Goal: Task Accomplishment & Management: Complete application form

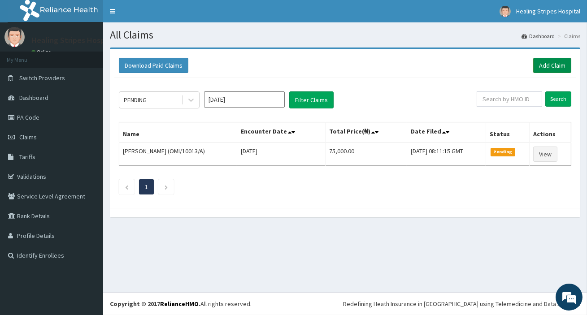
click at [550, 62] on link "Add Claim" at bounding box center [552, 65] width 38 height 15
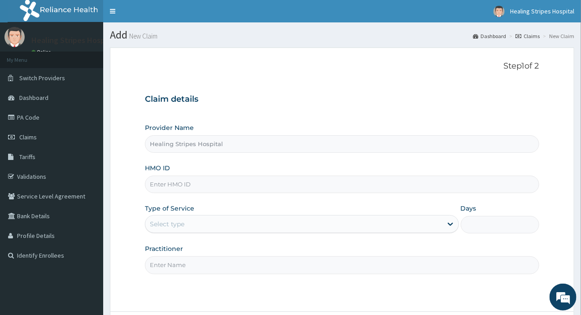
click at [199, 181] on input "HMO ID" at bounding box center [342, 184] width 394 height 17
click at [231, 185] on input "LTG/10060/A" at bounding box center [342, 184] width 394 height 17
type input "LTG/10060/A"
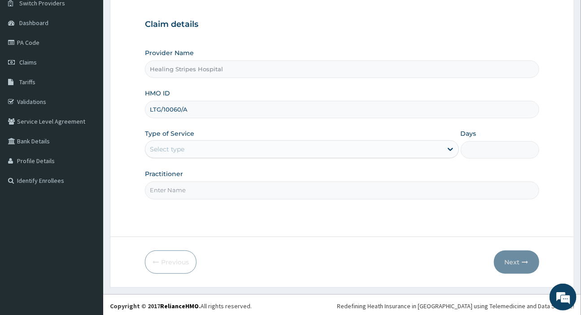
scroll to position [77, 0]
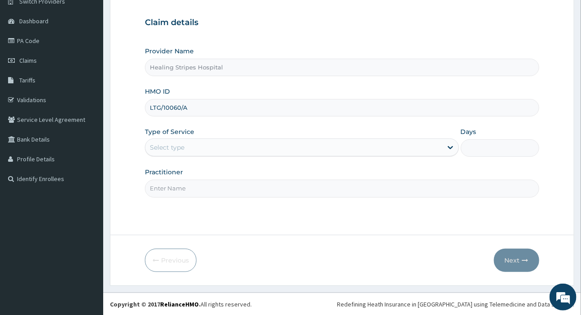
click at [198, 141] on div "Select type" at bounding box center [293, 147] width 297 height 14
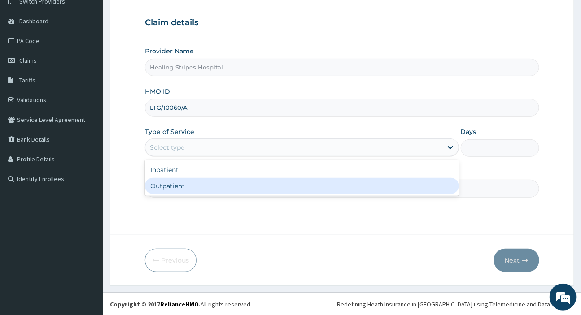
click at [199, 181] on div "Outpatient" at bounding box center [302, 186] width 314 height 16
type input "1"
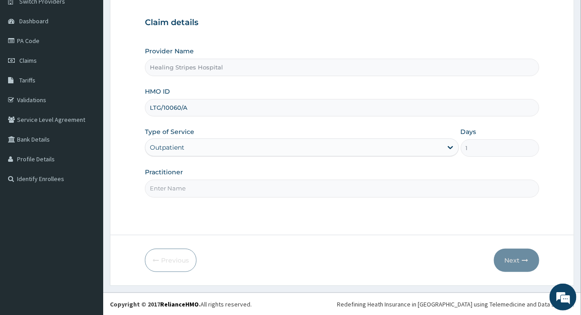
click at [249, 190] on input "Practitioner" at bounding box center [342, 188] width 394 height 17
type input "DR EMMA"
click at [512, 262] on button "Next" at bounding box center [516, 260] width 45 height 23
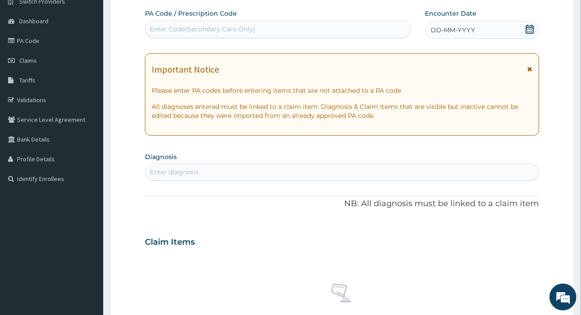
click at [445, 27] on span "DD-MM-YYYY" at bounding box center [453, 30] width 44 height 9
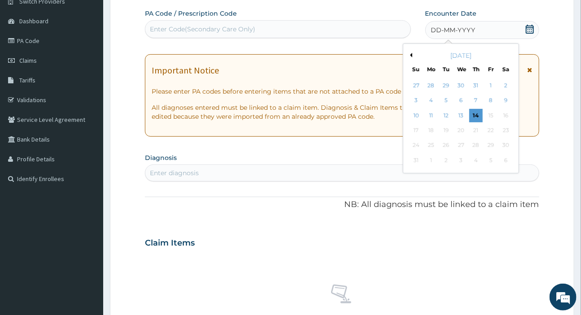
click at [411, 53] on button "Previous Month" at bounding box center [410, 55] width 4 height 4
click at [447, 131] on div "22" at bounding box center [445, 130] width 13 height 13
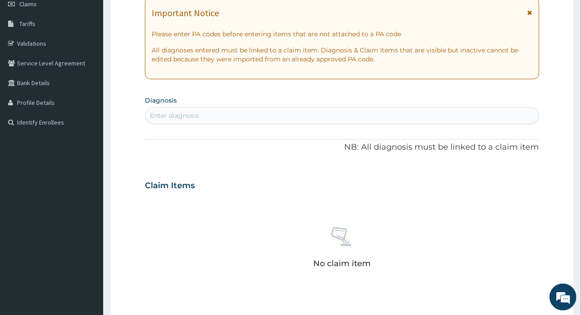
scroll to position [199, 0]
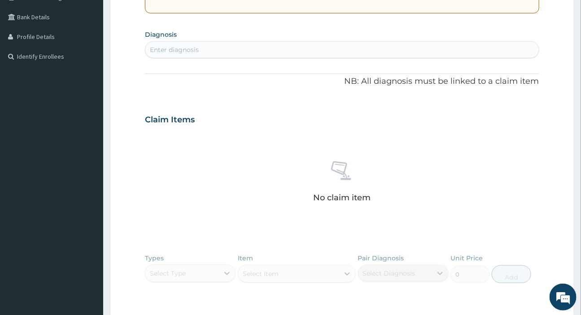
click at [162, 49] on div "Enter diagnosis" at bounding box center [174, 49] width 49 height 9
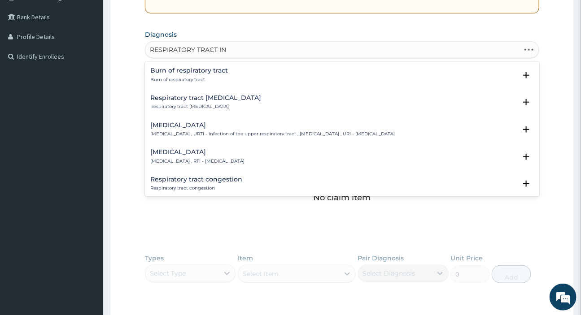
type input "RESPIRATORY TRACT INF"
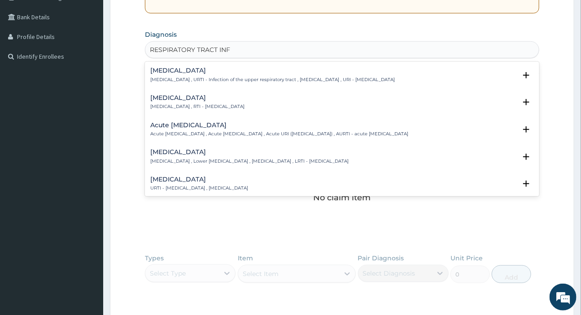
click at [212, 104] on p "Respiratory tract infection , RTI - Respiratory tract infection" at bounding box center [197, 107] width 94 height 6
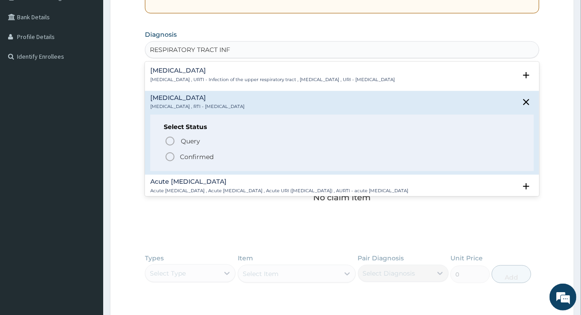
click at [198, 153] on p "Confirmed" at bounding box center [197, 157] width 34 height 9
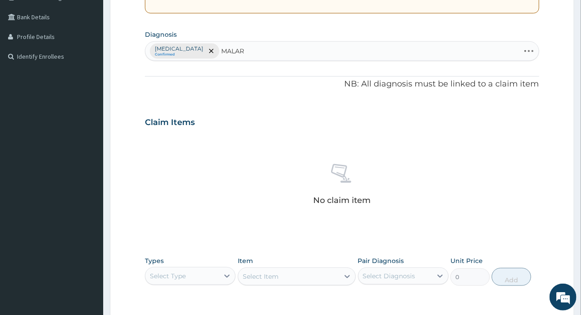
type input "MALARI"
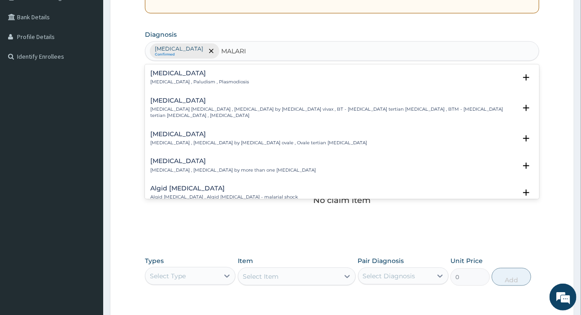
click at [189, 79] on p "Malaria , Paludism , Plasmodiosis" at bounding box center [199, 82] width 99 height 6
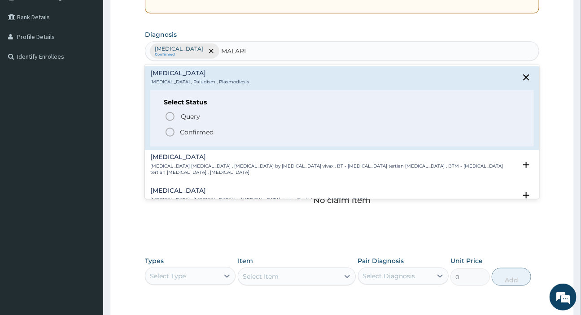
click at [171, 130] on icon "status option filled" at bounding box center [170, 132] width 11 height 11
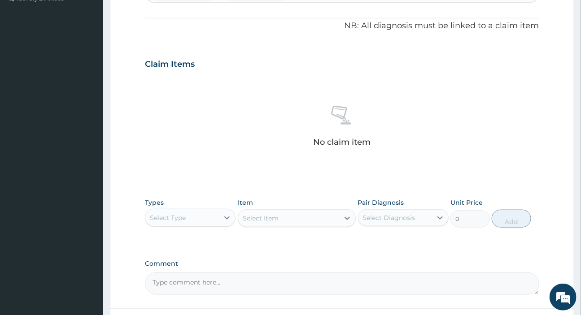
scroll to position [322, 0]
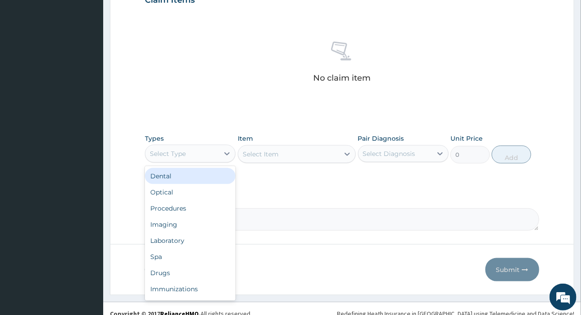
click at [193, 161] on div "Select Type" at bounding box center [190, 154] width 91 height 18
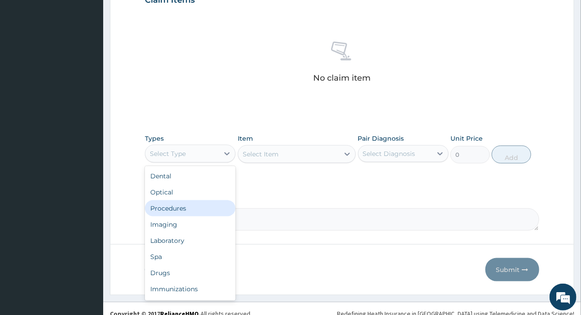
click at [170, 203] on div "Procedures" at bounding box center [190, 209] width 91 height 16
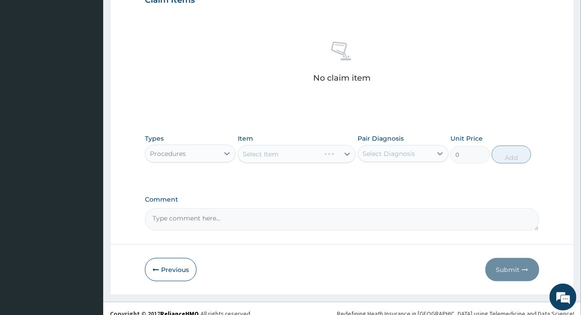
click at [381, 155] on div "Select Diagnosis" at bounding box center [389, 153] width 52 height 9
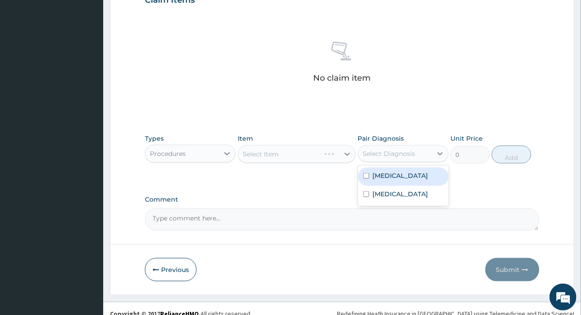
click at [392, 177] on label "Respiratory tract infection" at bounding box center [401, 175] width 56 height 9
checkbox input "true"
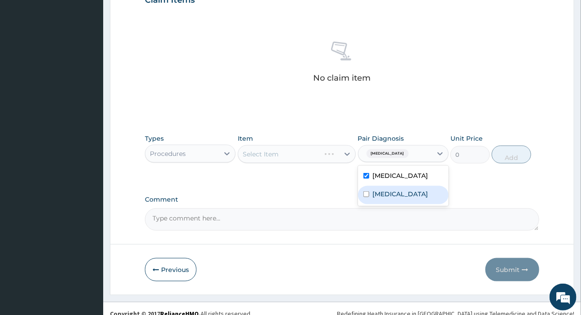
click at [394, 199] on label "Malaria" at bounding box center [401, 194] width 56 height 9
checkbox input "true"
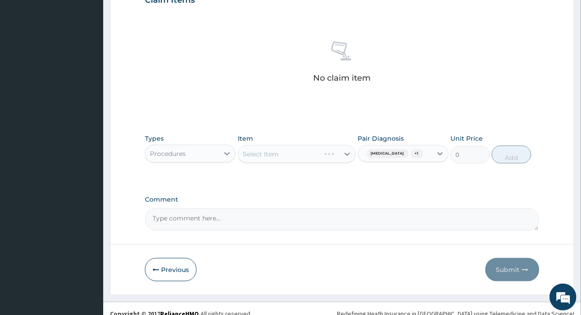
click at [305, 153] on div "Select Item" at bounding box center [297, 154] width 118 height 18
click at [305, 153] on div "Select Item" at bounding box center [288, 154] width 101 height 14
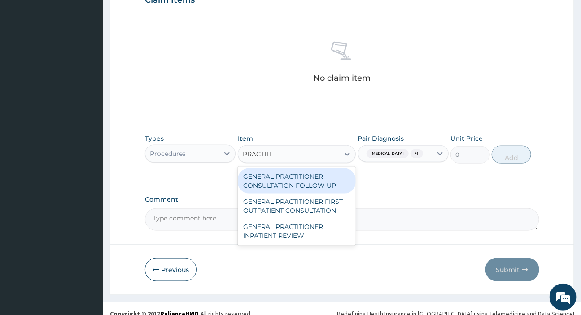
type input "PRACTITIO"
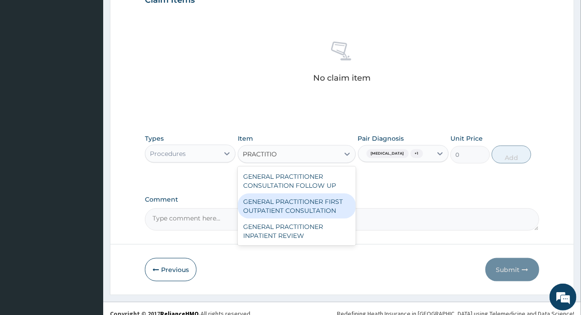
click at [302, 199] on div "GENERAL PRACTITIONER FIRST OUTPATIENT CONSULTATION" at bounding box center [297, 206] width 118 height 25
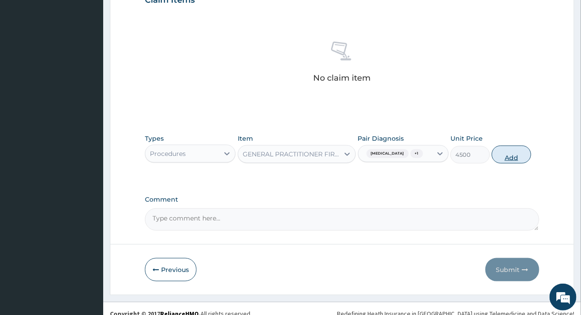
click at [509, 163] on button "Add" at bounding box center [511, 155] width 39 height 18
type input "0"
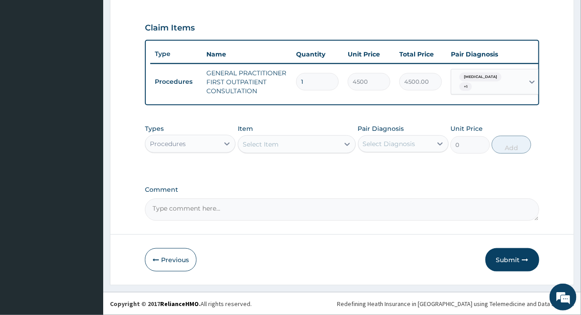
scroll to position [299, 0]
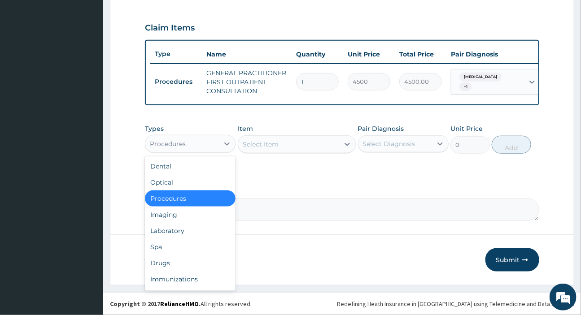
click at [201, 146] on div "Procedures" at bounding box center [182, 144] width 74 height 14
click at [173, 232] on div "Laboratory" at bounding box center [190, 231] width 91 height 16
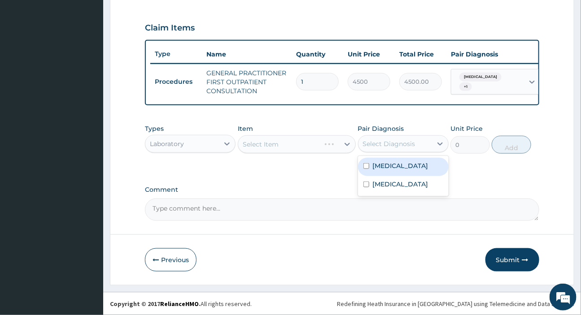
click at [389, 145] on div "Select Diagnosis" at bounding box center [389, 144] width 52 height 9
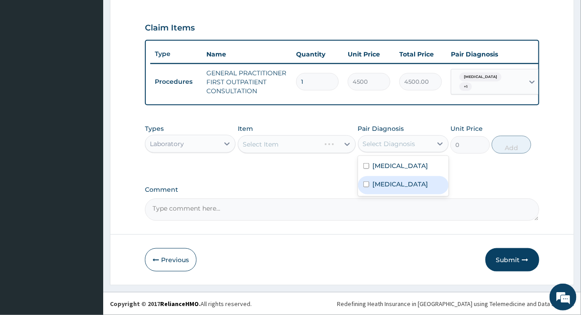
click at [381, 189] on label "Malaria" at bounding box center [401, 184] width 56 height 9
checkbox input "true"
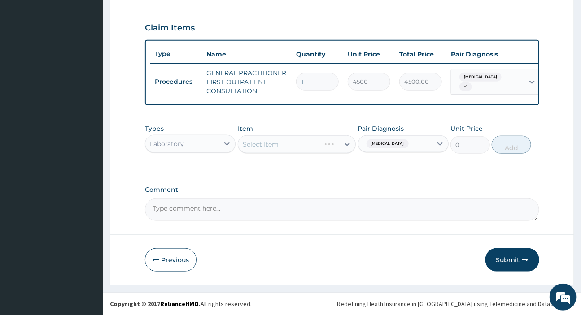
click at [295, 144] on div "Select Item" at bounding box center [297, 144] width 118 height 18
click at [293, 144] on div "Select Item" at bounding box center [297, 144] width 118 height 18
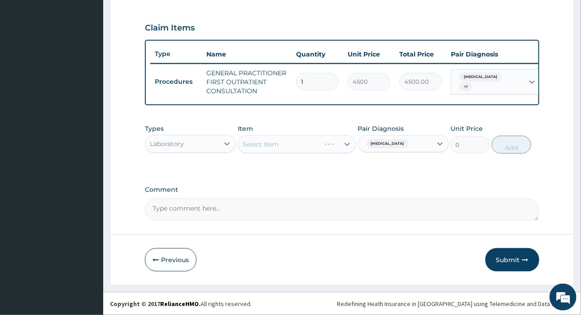
click at [288, 144] on div "Select Item" at bounding box center [297, 144] width 118 height 18
click at [304, 146] on div "Select Item" at bounding box center [288, 144] width 101 height 14
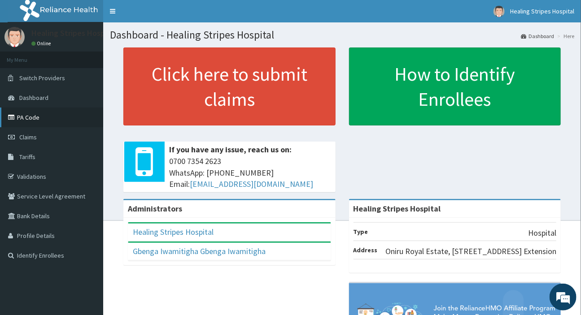
click at [37, 117] on link "PA Code" at bounding box center [51, 118] width 103 height 20
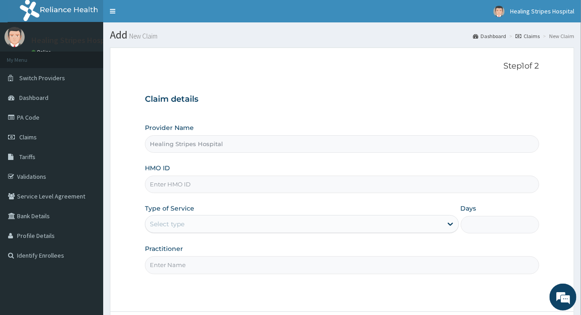
click at [176, 180] on input "HMO ID" at bounding box center [342, 184] width 394 height 17
paste input "LTG/10060/A"
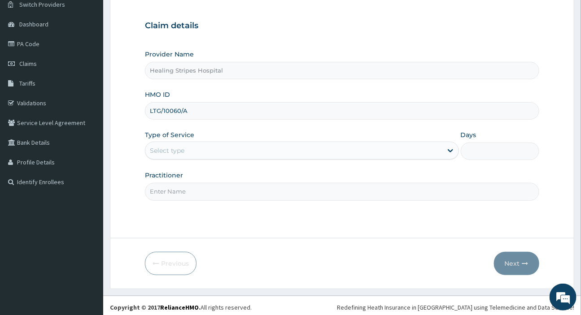
scroll to position [77, 0]
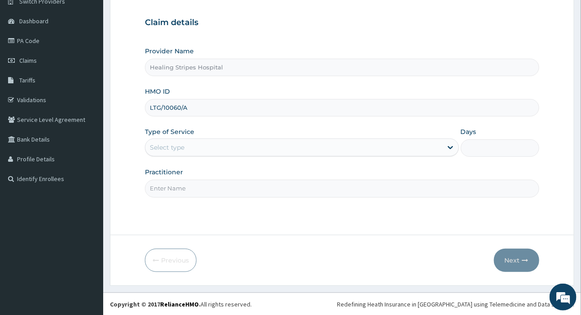
type input "LTG/10060/A"
click at [190, 143] on div "Select type" at bounding box center [293, 147] width 297 height 14
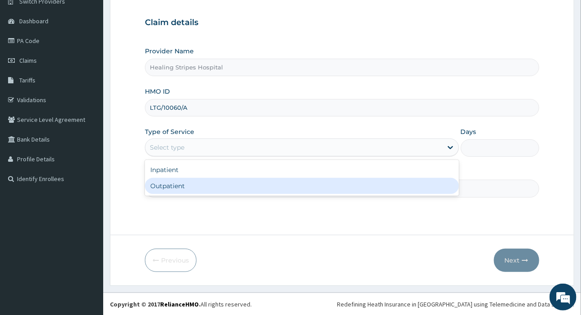
click at [208, 185] on div "Outpatient" at bounding box center [302, 186] width 314 height 16
type input "1"
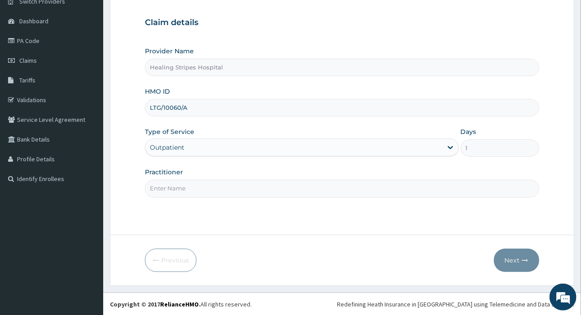
click at [212, 185] on input "Practitioner" at bounding box center [342, 188] width 394 height 17
type input "d"
type input "DR EMMA"
click at [501, 255] on button "Next" at bounding box center [516, 260] width 45 height 23
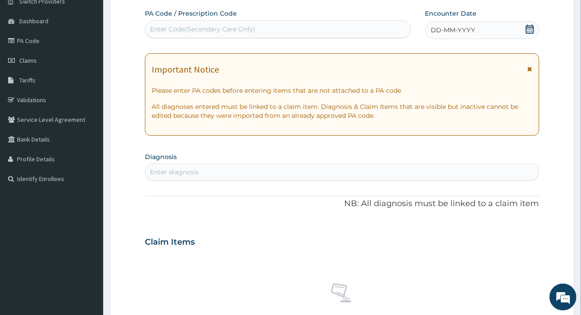
click at [263, 178] on div "Enter diagnosis" at bounding box center [341, 172] width 393 height 14
click at [463, 27] on span "DD-MM-YYYY" at bounding box center [453, 30] width 44 height 9
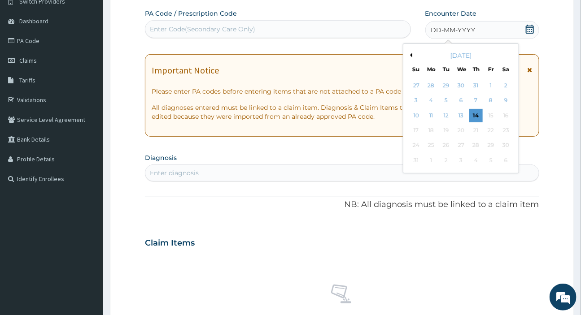
click at [457, 26] on span "DD-MM-YYYY" at bounding box center [453, 30] width 44 height 9
click at [412, 55] on button "Previous Month" at bounding box center [410, 55] width 4 height 4
click at [448, 131] on div "22" at bounding box center [445, 130] width 13 height 13
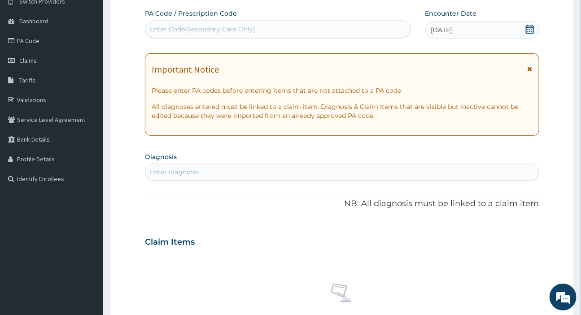
scroll to position [158, 0]
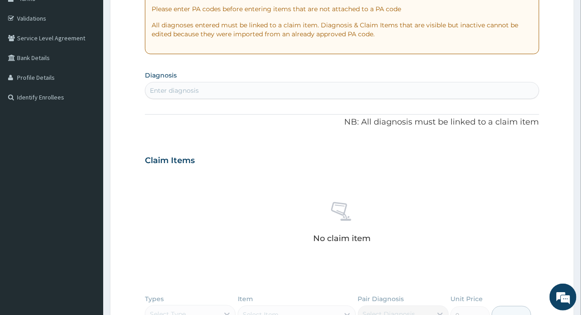
click at [217, 93] on div "Enter diagnosis" at bounding box center [341, 90] width 393 height 14
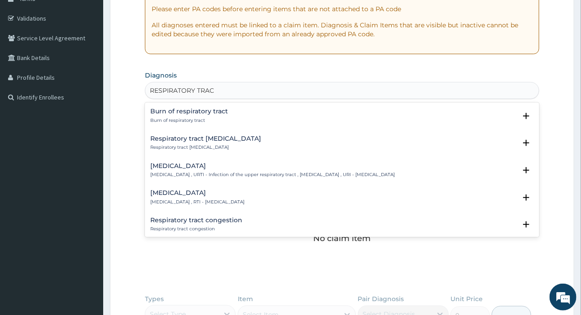
type input "RESPIRATORY TRACT"
click at [203, 197] on div "Respiratory tract infection Respiratory tract infection , RTI - Respiratory tra…" at bounding box center [197, 198] width 94 height 16
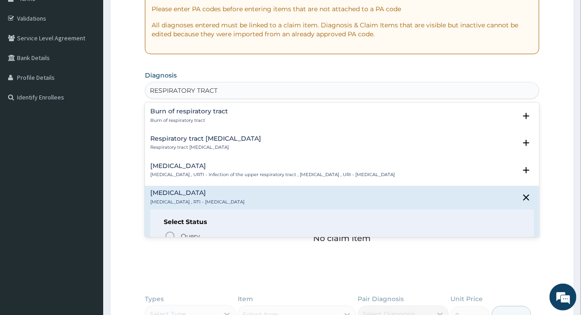
scroll to position [122, 0]
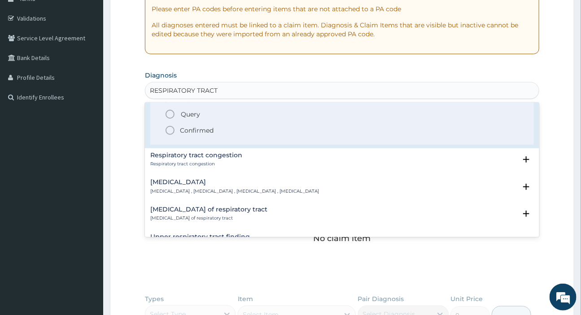
click at [196, 130] on p "Confirmed" at bounding box center [197, 130] width 34 height 9
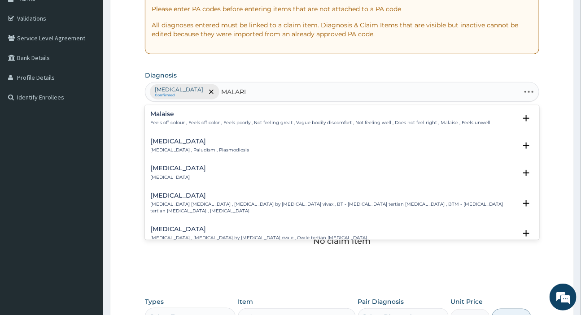
type input "MALARIA"
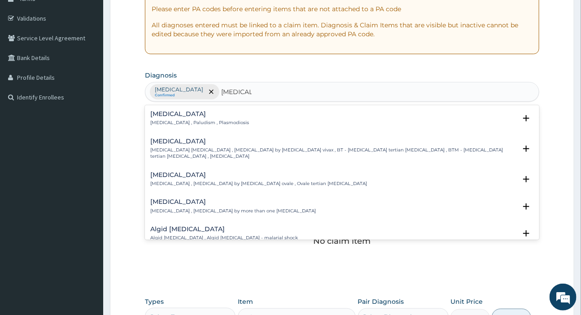
click at [186, 118] on div "Malaria Malaria , Paludism , Plasmodiosis" at bounding box center [199, 119] width 99 height 16
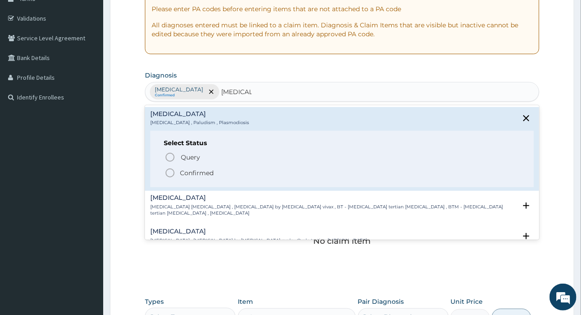
click at [170, 169] on circle "status option filled" at bounding box center [170, 173] width 8 height 8
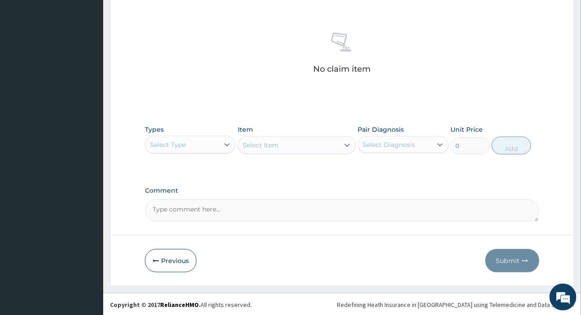
scroll to position [331, 0]
click at [191, 142] on div "Select Type" at bounding box center [182, 144] width 74 height 14
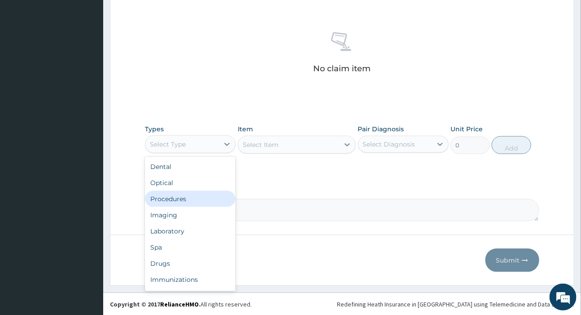
click at [175, 202] on div "Procedures" at bounding box center [190, 199] width 91 height 16
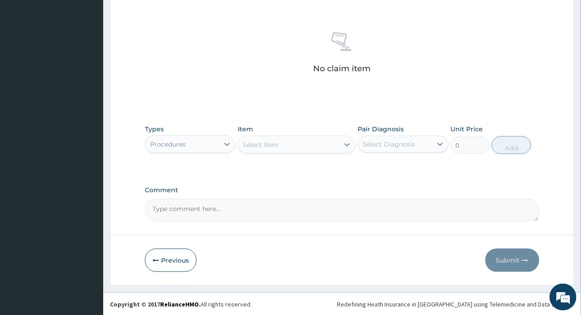
click at [268, 139] on div "Select Item" at bounding box center [288, 145] width 101 height 14
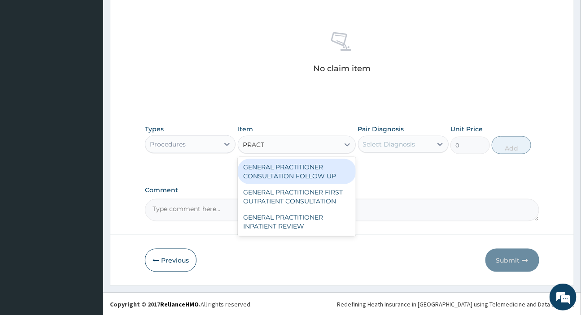
type input "PRACTI"
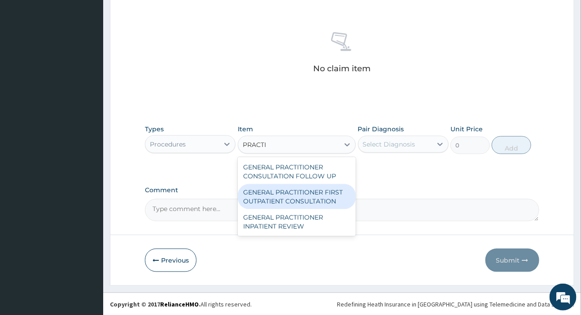
click at [291, 195] on div "GENERAL PRACTITIONER FIRST OUTPATIENT CONSULTATION" at bounding box center [297, 196] width 118 height 25
type input "4500"
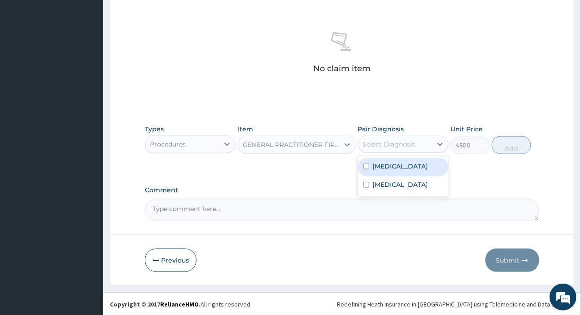
click at [390, 143] on div "Select Diagnosis" at bounding box center [389, 144] width 52 height 9
click at [390, 170] on label "Respiratory tract infection" at bounding box center [401, 166] width 56 height 9
checkbox input "true"
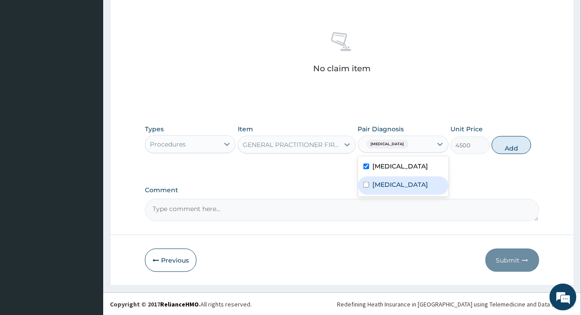
click at [384, 188] on label "Malaria" at bounding box center [401, 184] width 56 height 9
checkbox input "true"
click at [508, 154] on button "Add" at bounding box center [511, 145] width 39 height 18
type input "0"
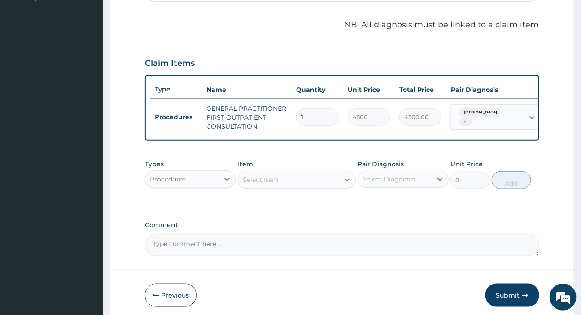
scroll to position [299, 0]
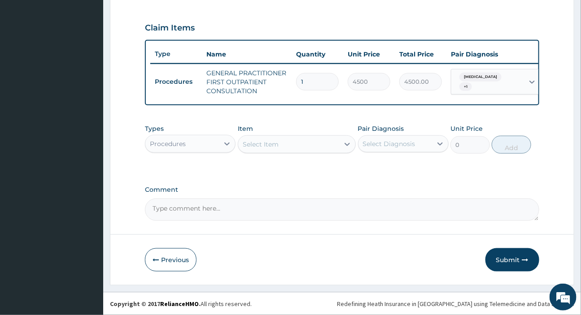
click at [273, 145] on div "Select Item" at bounding box center [261, 144] width 36 height 9
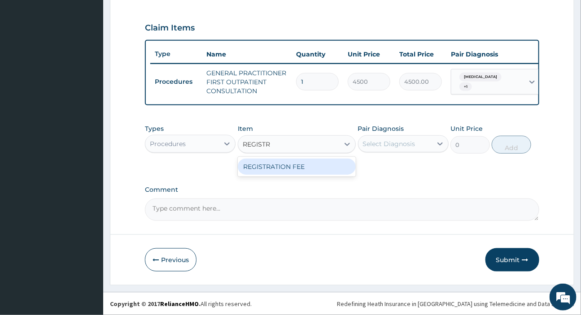
type input "REGISTRA"
click at [272, 163] on div "REGISTRATION FEE" at bounding box center [297, 167] width 118 height 16
type input "3000"
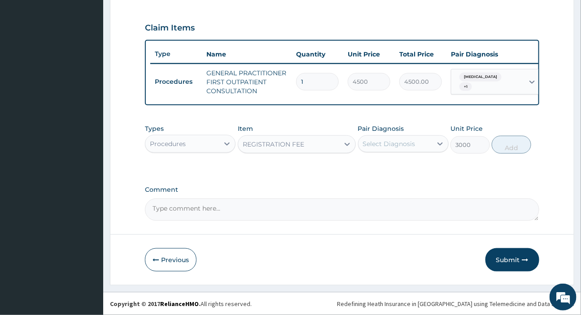
click at [402, 144] on div "Select Diagnosis" at bounding box center [389, 144] width 52 height 9
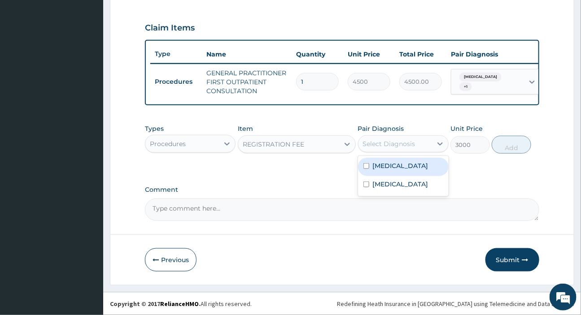
click at [395, 163] on label "Respiratory tract infection" at bounding box center [401, 166] width 56 height 9
checkbox input "true"
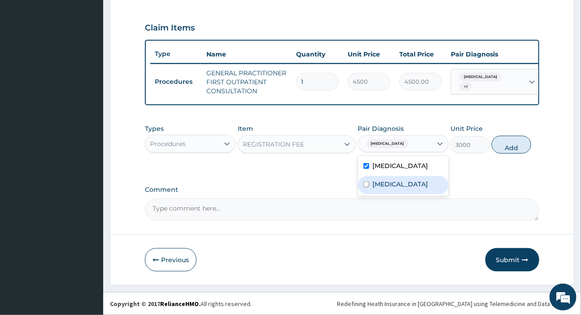
click at [393, 189] on label "Malaria" at bounding box center [401, 184] width 56 height 9
checkbox input "true"
drag, startPoint x: 520, startPoint y: 153, endPoint x: 476, endPoint y: 153, distance: 44.0
click at [520, 153] on button "Add" at bounding box center [511, 145] width 39 height 18
type input "0"
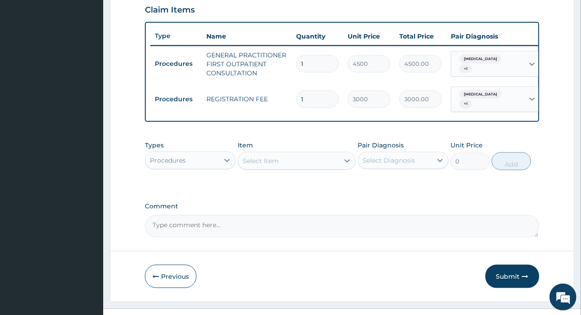
scroll to position [334, 0]
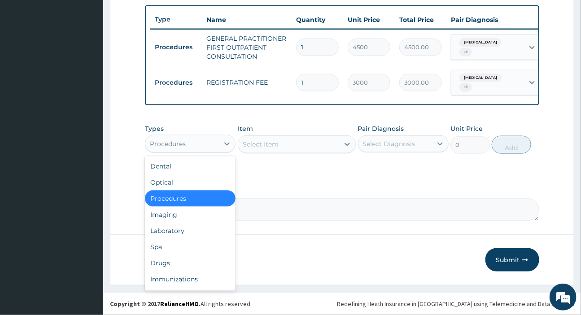
click at [178, 143] on div "Procedures" at bounding box center [168, 144] width 36 height 9
click at [183, 229] on div "Laboratory" at bounding box center [190, 231] width 91 height 16
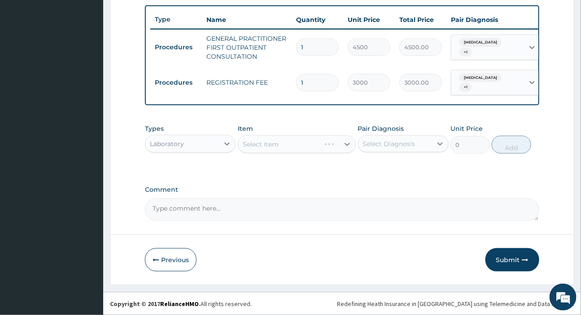
click at [404, 145] on div "Select Diagnosis" at bounding box center [389, 144] width 52 height 9
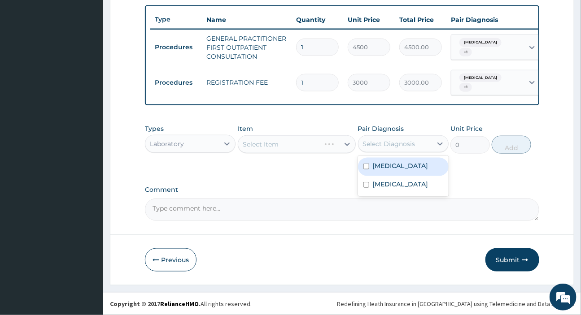
click at [397, 170] on label "Respiratory tract infection" at bounding box center [401, 166] width 56 height 9
checkbox input "true"
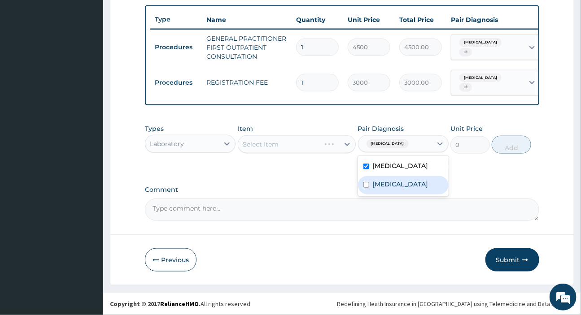
click at [377, 189] on label "Malaria" at bounding box center [401, 184] width 56 height 9
checkbox input "true"
click at [292, 142] on div "Select Item" at bounding box center [297, 144] width 118 height 18
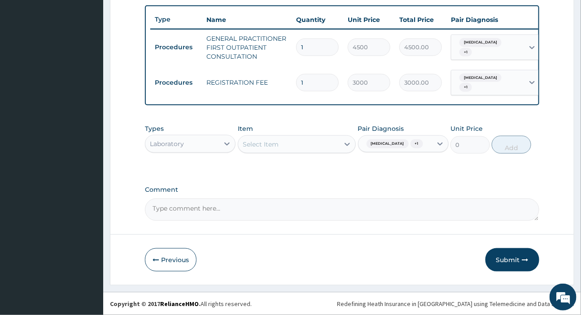
click at [292, 142] on div "Select Item" at bounding box center [288, 144] width 101 height 14
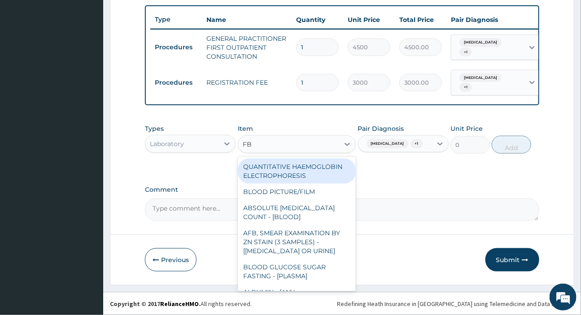
type input "FBC"
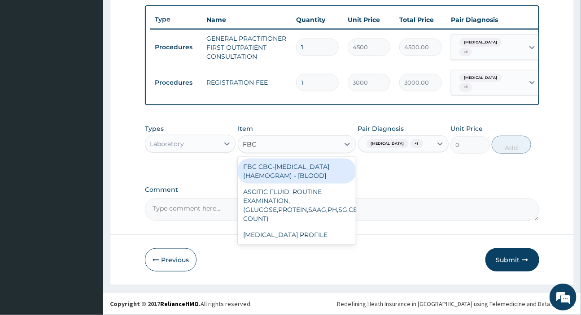
click at [297, 179] on div "FBC CBC-COMPLETE BLOOD COUNT (HAEMOGRAM) - [BLOOD]" at bounding box center [297, 171] width 118 height 25
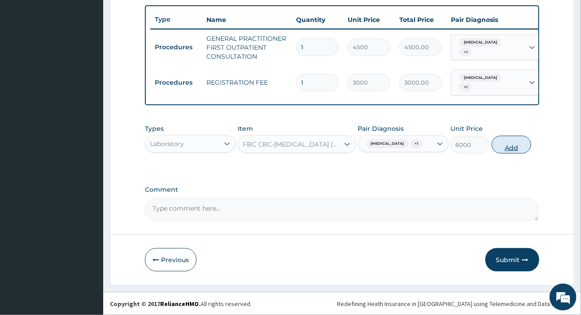
click at [522, 154] on button "Add" at bounding box center [511, 145] width 39 height 18
type input "0"
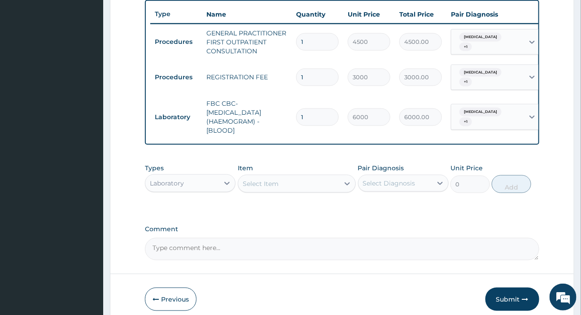
scroll to position [379, 0]
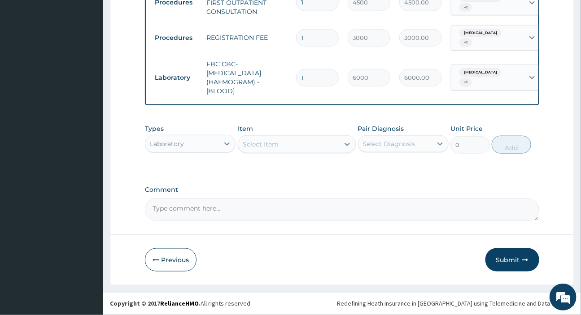
click at [279, 147] on div "Select Item" at bounding box center [288, 144] width 101 height 14
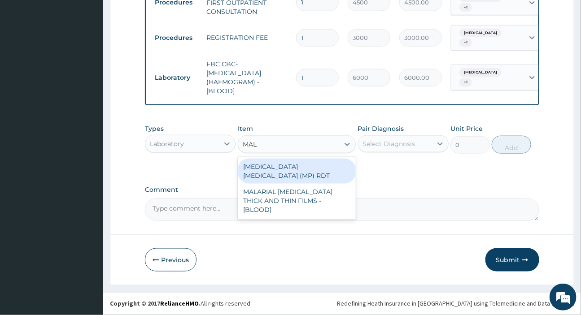
type input "MALA"
click at [269, 166] on div "MALARIA PARASITE (MP) RDT" at bounding box center [297, 171] width 118 height 25
type input "2400"
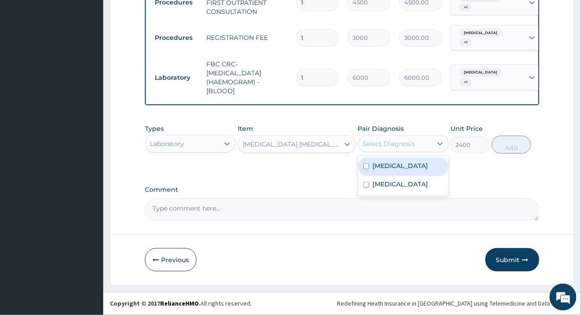
click at [379, 143] on div "Select Diagnosis" at bounding box center [389, 144] width 52 height 9
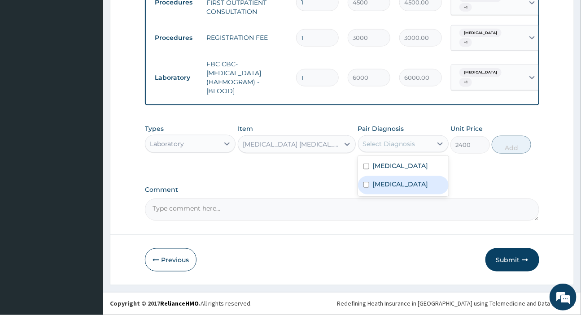
click at [388, 189] on label "Malaria" at bounding box center [401, 184] width 56 height 9
checkbox input "true"
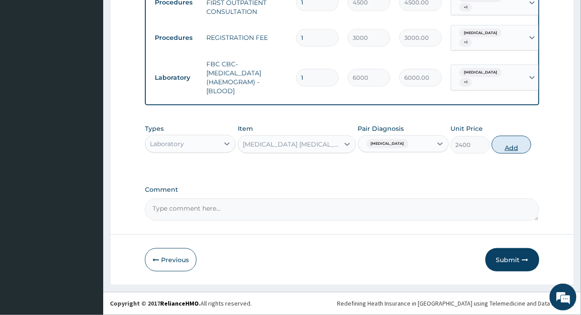
click at [497, 144] on button "Add" at bounding box center [511, 145] width 39 height 18
type input "0"
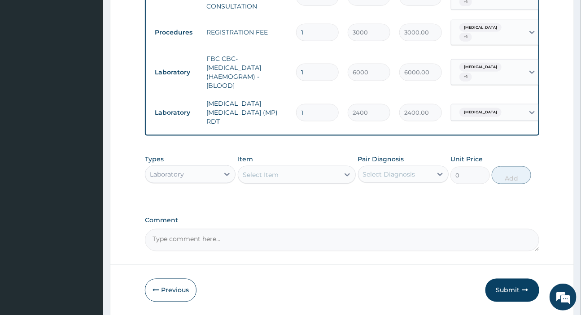
click at [269, 171] on div "Select Item" at bounding box center [261, 174] width 36 height 9
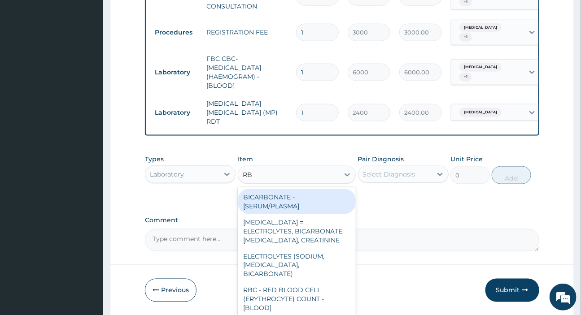
type input "R"
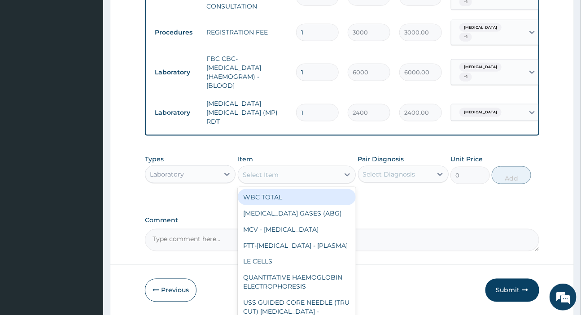
click at [296, 173] on div "Select Item" at bounding box center [288, 175] width 101 height 14
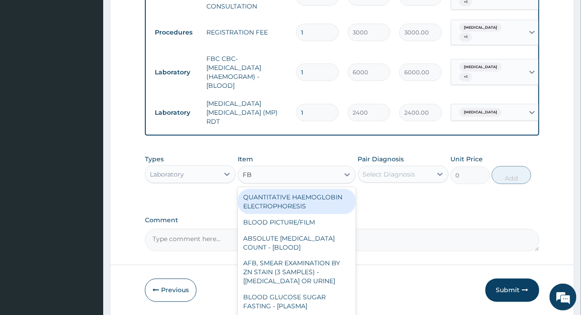
type input "FBS"
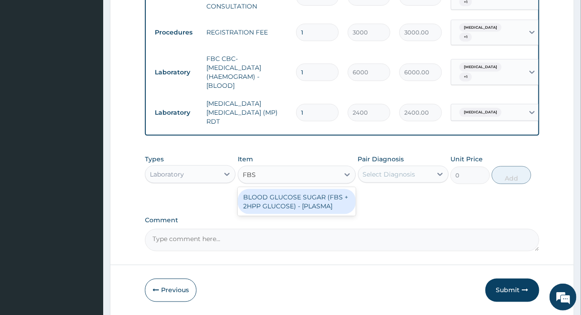
click at [284, 200] on div "BLOOD GLUCOSE SUGAR (FBS + 2HPP GLUCOSE) - [PLASMA]" at bounding box center [297, 201] width 118 height 25
type input "4500"
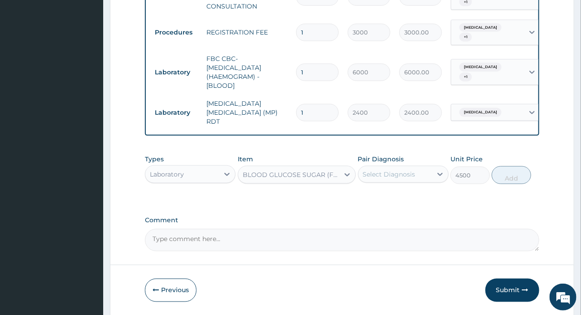
click at [382, 171] on div "Select Diagnosis" at bounding box center [389, 174] width 52 height 9
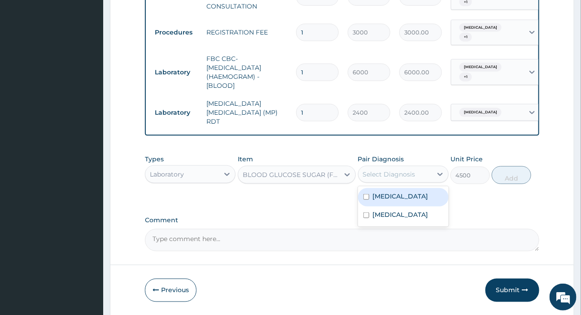
click at [394, 201] on label "Respiratory tract infection" at bounding box center [401, 196] width 56 height 9
checkbox input "true"
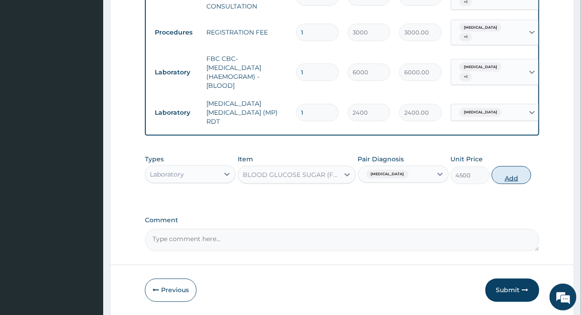
click at [501, 177] on button "Add" at bounding box center [511, 175] width 39 height 18
type input "0"
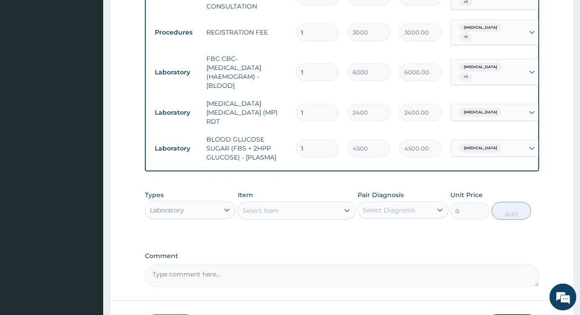
click at [495, 144] on span "Respiratory tract infection" at bounding box center [480, 148] width 42 height 9
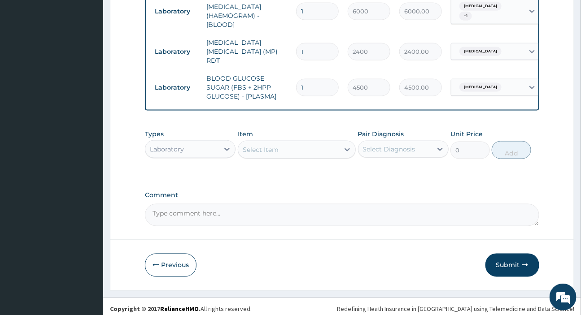
scroll to position [445, 0]
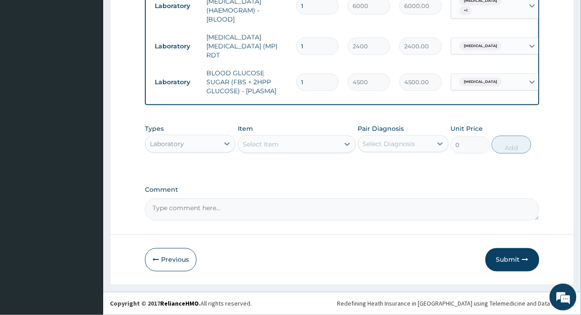
click at [196, 144] on div "Laboratory" at bounding box center [182, 144] width 74 height 14
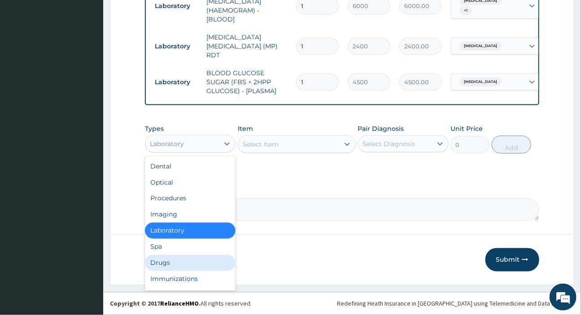
drag, startPoint x: 166, startPoint y: 266, endPoint x: 185, endPoint y: 253, distance: 23.3
click at [166, 266] on div "Drugs" at bounding box center [190, 263] width 91 height 16
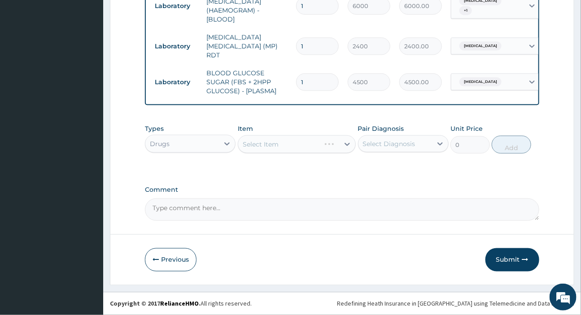
click at [399, 148] on div "Select Diagnosis" at bounding box center [389, 144] width 52 height 9
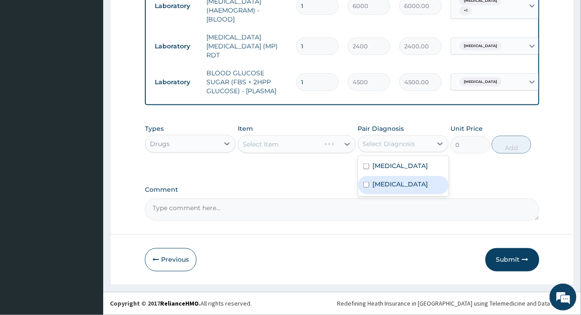
click at [382, 189] on label "Malaria" at bounding box center [401, 184] width 56 height 9
checkbox input "true"
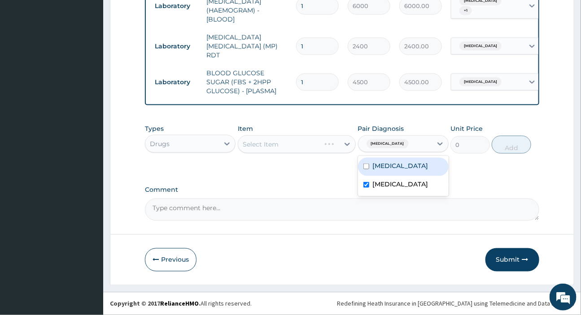
click at [320, 146] on div "Select Item" at bounding box center [297, 144] width 118 height 18
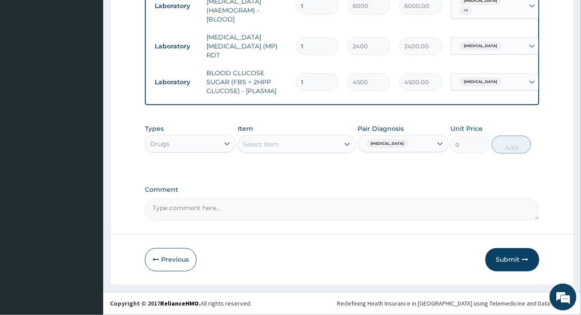
click at [314, 140] on div "Select Item" at bounding box center [288, 144] width 101 height 14
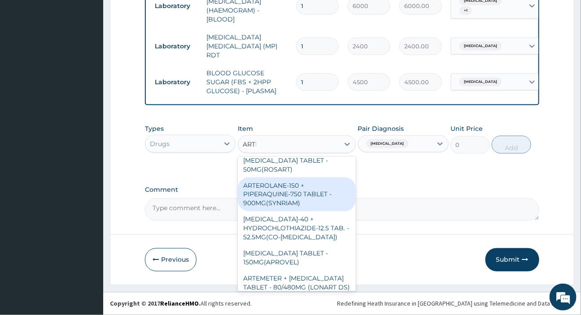
scroll to position [0, 0]
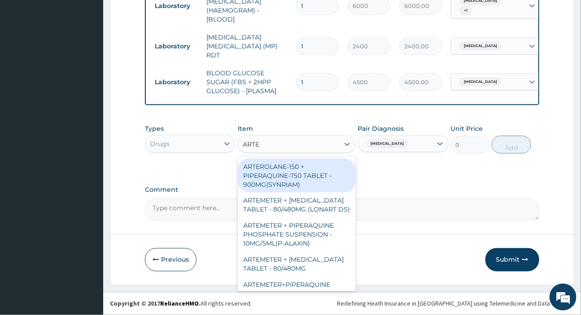
type input "ARTEM"
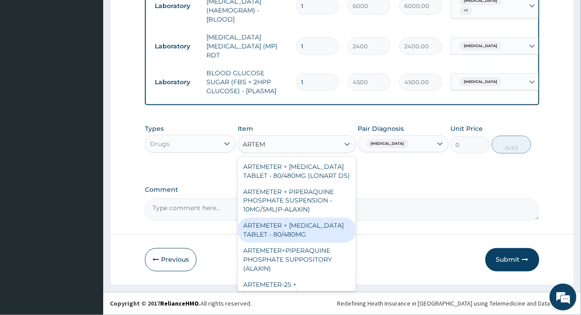
click at [288, 237] on div "ARTEMETER + LUMEFANTRINE TABLET - 80/480MG" at bounding box center [297, 230] width 118 height 25
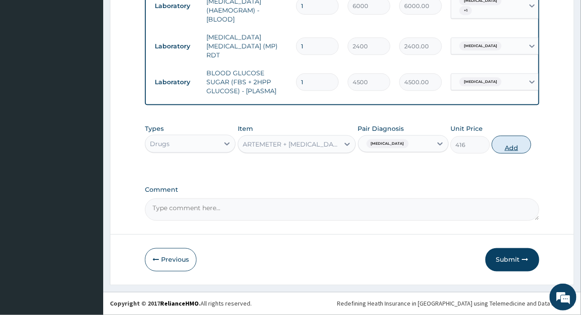
click at [500, 145] on button "Add" at bounding box center [511, 145] width 39 height 18
type input "0"
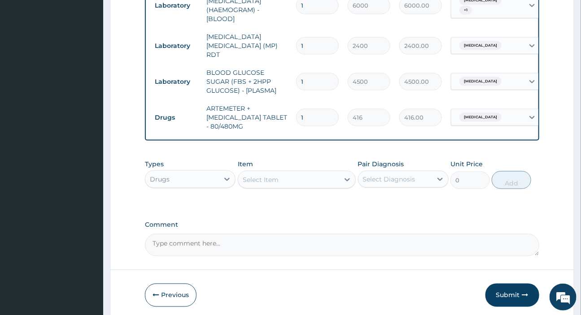
drag, startPoint x: 310, startPoint y: 114, endPoint x: 269, endPoint y: 114, distance: 41.3
click at [269, 114] on tr "Drugs ARTEMETER + LUMEFANTRINE TABLET - 80/480MG 1 416 416.00 Malaria Delete" at bounding box center [370, 118] width 440 height 36
type input "6"
type input "2496.00"
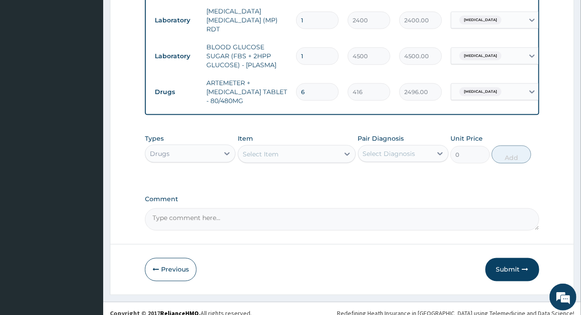
scroll to position [481, 0]
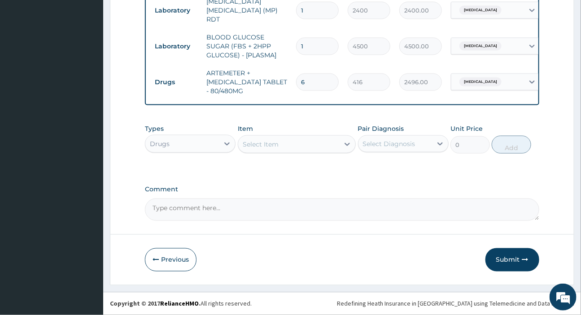
type input "6"
click at [262, 147] on div "Select Item" at bounding box center [261, 144] width 36 height 9
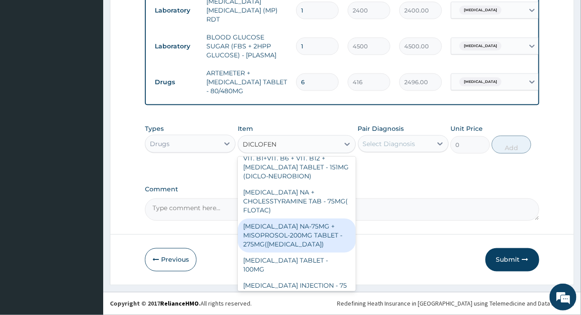
scroll to position [163, 0]
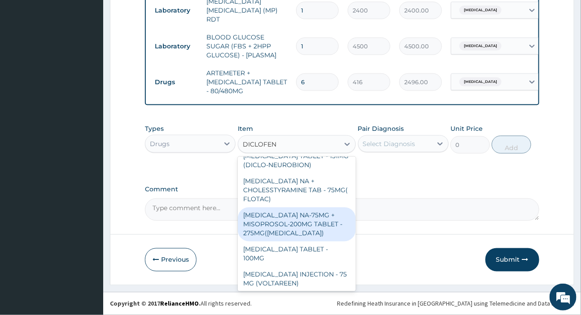
type input "DICLOFEN"
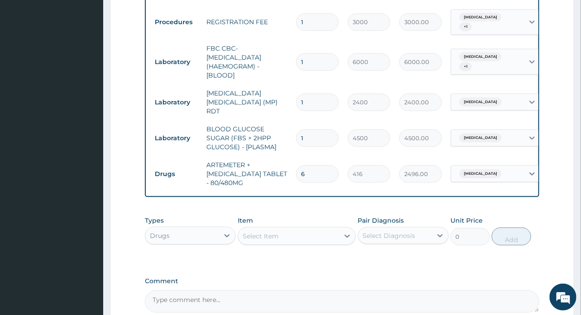
scroll to position [481, 0]
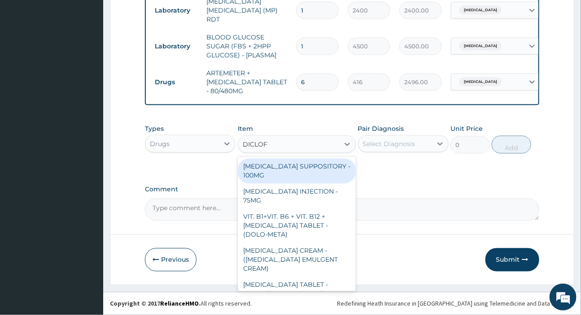
type input "DICLOFE"
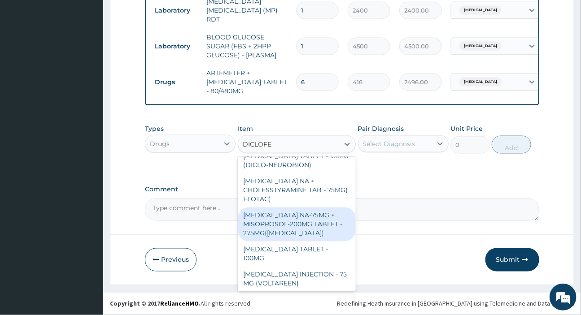
scroll to position [204, 0]
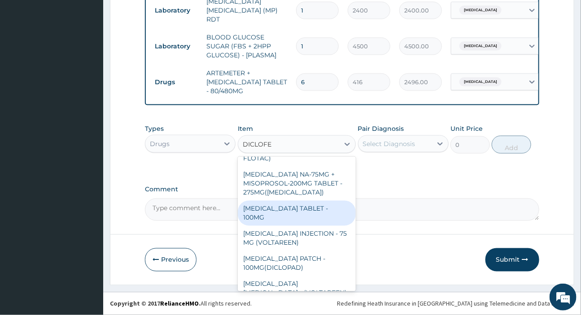
click at [316, 211] on div "DICLOFENAC TABLET - 100MG" at bounding box center [297, 213] width 118 height 25
type input "128"
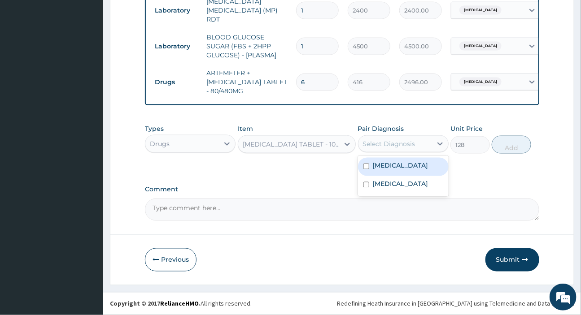
click at [384, 146] on div "Select Diagnosis" at bounding box center [389, 144] width 52 height 9
click at [382, 170] on label "Respiratory tract infection" at bounding box center [401, 166] width 56 height 9
checkbox input "true"
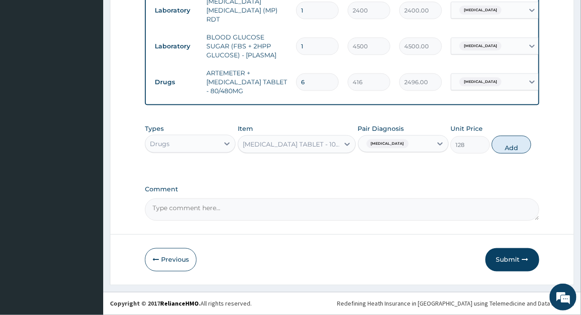
click at [319, 187] on label "Comment" at bounding box center [342, 190] width 394 height 8
click at [319, 199] on textarea "Comment" at bounding box center [342, 210] width 394 height 22
click at [523, 148] on button "Add" at bounding box center [511, 145] width 39 height 18
type input "0"
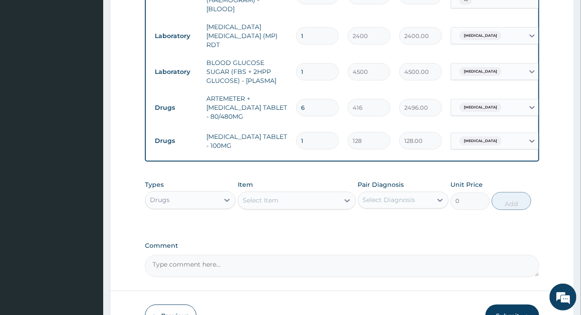
scroll to position [441, 0]
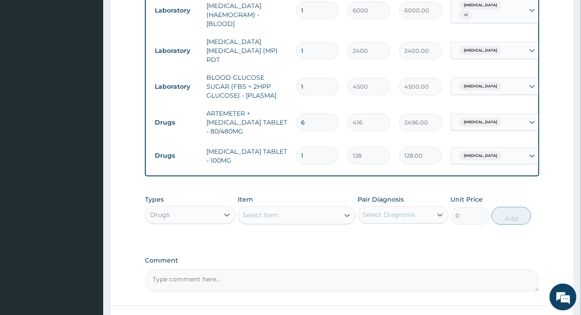
drag, startPoint x: 310, startPoint y: 149, endPoint x: 267, endPoint y: 154, distance: 42.9
click at [270, 153] on tr "Drugs DICLOFENAC TABLET - 100MG 1 128 128.00 Respiratory tract infection Delete" at bounding box center [370, 155] width 440 height 31
type input "5"
type input "640.00"
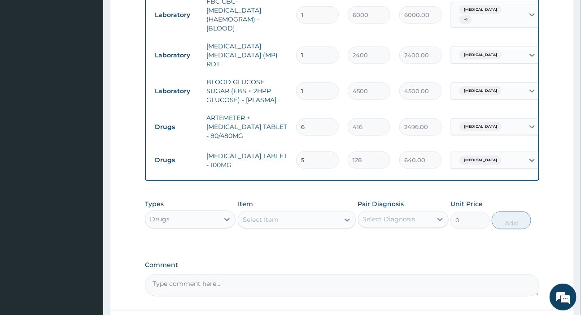
scroll to position [513, 0]
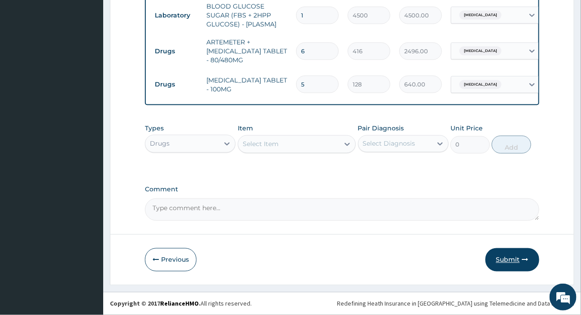
type input "5"
click at [520, 262] on button "Submit" at bounding box center [512, 260] width 54 height 23
